Goal: Transaction & Acquisition: Purchase product/service

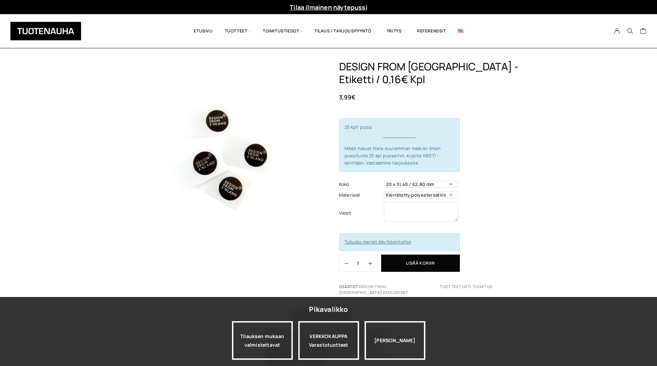
click at [521, 232] on div "DESIGN FROM [GEOGRAPHIC_DATA] -Etiketti / 0,16€ Kpl 3,99 € 25 kpl/ pussi Mikäli…" at bounding box center [434, 177] width 191 height 235
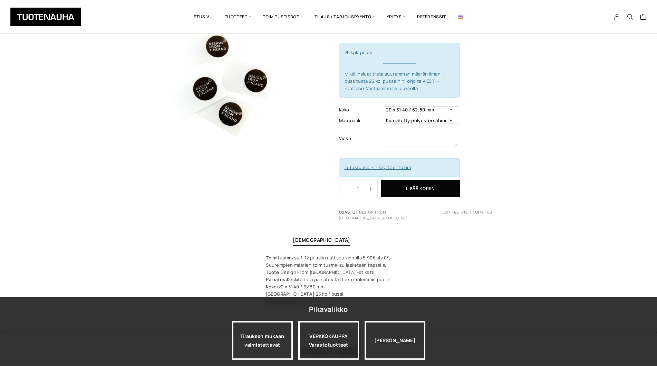
scroll to position [52, 0]
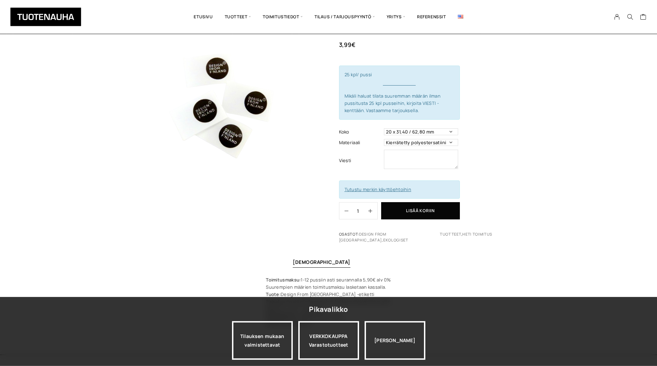
click at [446, 128] on td "20 x 31,40 / 62,80 mm" at bounding box center [422, 132] width 76 height 11
click at [449, 131] on select "20 x 31,40 / 62,80 mm" at bounding box center [421, 131] width 74 height 7
click at [446, 147] on td "Kierrätetty polyestersatiini" at bounding box center [422, 142] width 76 height 11
click at [384, 139] on select "Kierrätetty polyestersatiini" at bounding box center [421, 142] width 74 height 7
click at [447, 142] on select "Kierrätetty polyestersatiini" at bounding box center [421, 142] width 74 height 7
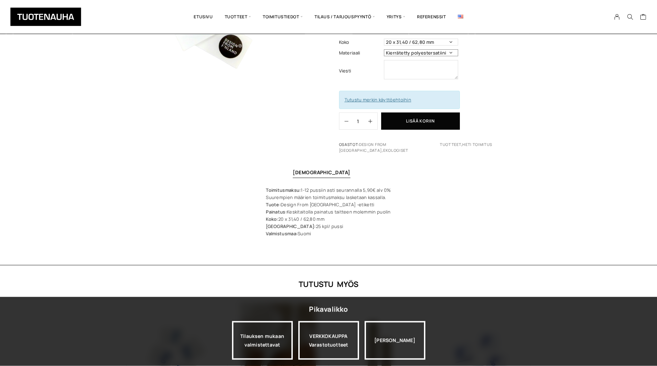
scroll to position [170, 0]
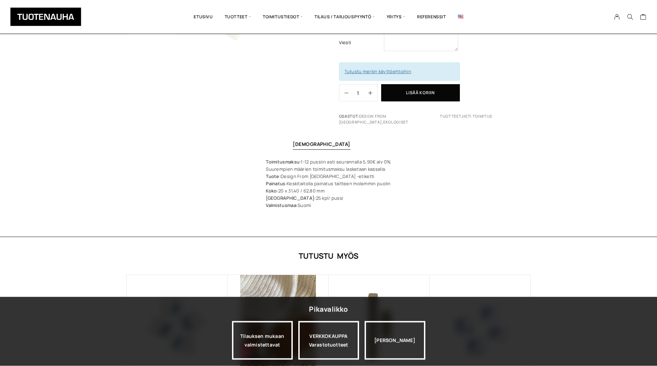
drag, startPoint x: 289, startPoint y: 183, endPoint x: 397, endPoint y: 180, distance: 108.0
click at [397, 180] on div "Toimitusmaksu: 1-12 pussiin asti seurannalla 5,90€ alv 0% Suurempien määrien to…" at bounding box center [327, 183] width 159 height 51
click at [475, 199] on div "Toimitusmaksu: 1-12 pussiin asti seurannalla 5,90€ alv 0% Suurempien määrien to…" at bounding box center [328, 183] width 657 height 51
click at [387, 343] on div "[PERSON_NAME]" at bounding box center [394, 340] width 61 height 39
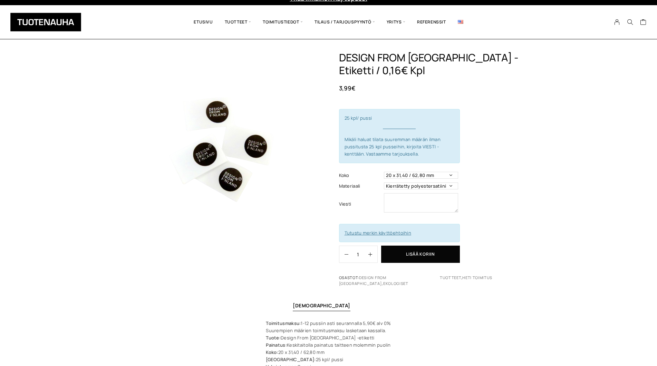
scroll to position [7, 0]
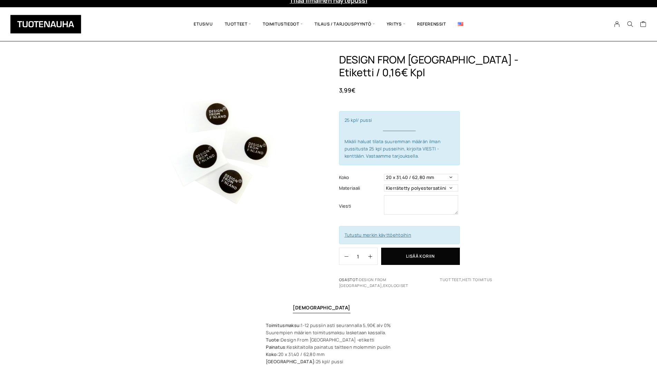
click at [416, 62] on h1 "DESIGN FROM [GEOGRAPHIC_DATA] -Etiketti / 0,16€ Kpl" at bounding box center [434, 66] width 191 height 26
click at [411, 66] on h1 "DESIGN FROM [GEOGRAPHIC_DATA] -Etiketti / 0,16€ Kpl" at bounding box center [434, 66] width 191 height 26
